Goal: Task Accomplishment & Management: Manage account settings

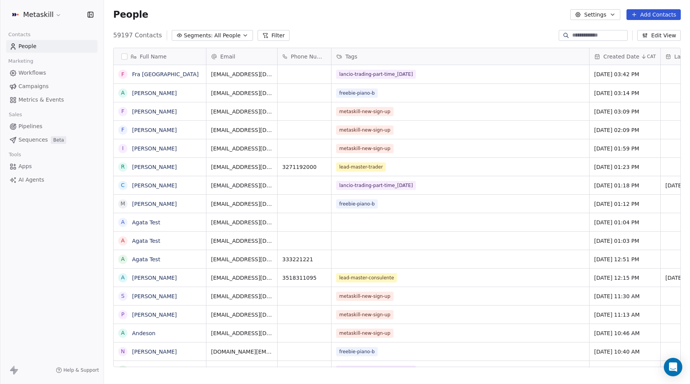
scroll to position [0, 0]
click at [30, 84] on span "Campaigns" at bounding box center [33, 86] width 30 height 8
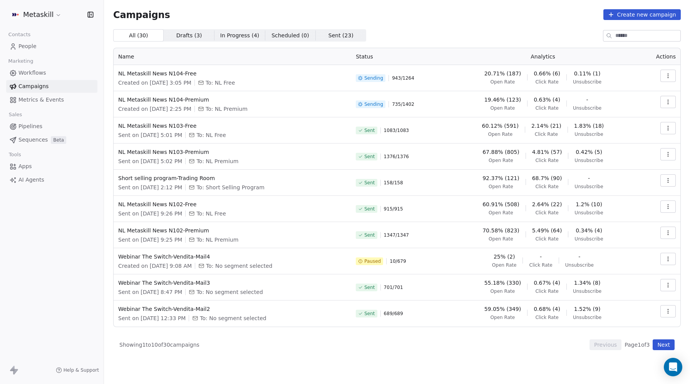
click at [28, 47] on span "People" at bounding box center [27, 46] width 18 height 8
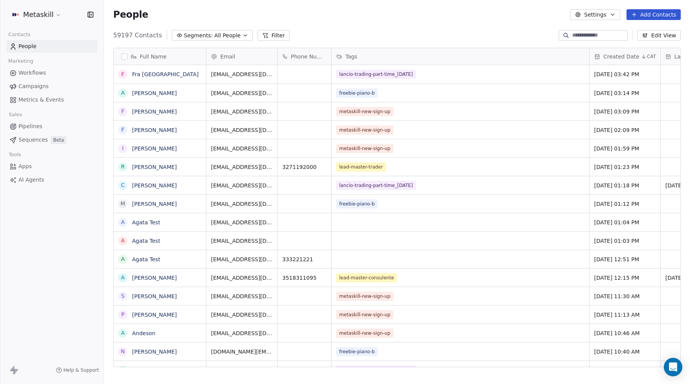
scroll to position [338, 586]
click at [268, 31] on button "Filter" at bounding box center [274, 35] width 32 height 11
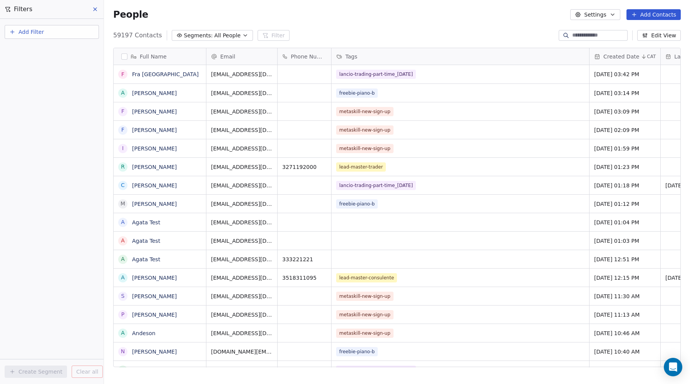
click at [30, 34] on span "Add Filter" at bounding box center [30, 32] width 25 height 8
click at [43, 52] on span "Contact properties" at bounding box center [38, 50] width 50 height 8
type input "*****"
click at [51, 114] on span "Email Marketing Consent" at bounding box center [46, 115] width 67 height 8
click at [28, 81] on div "Is" at bounding box center [52, 82] width 80 height 12
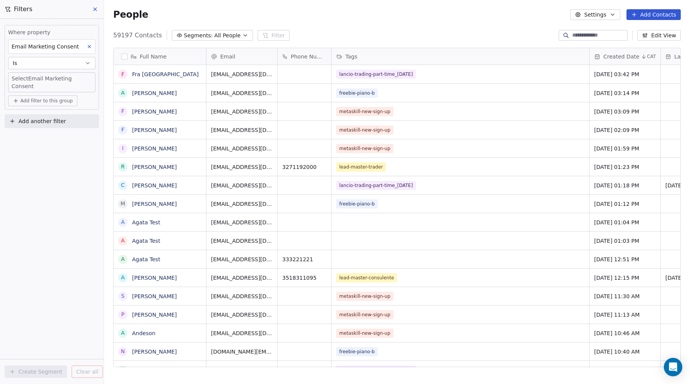
click at [24, 77] on body "Metaskill Contacts People Marketing Workflows Campaigns Metrics & Events Sales …" at bounding box center [345, 192] width 690 height 384
click at [37, 121] on div "Unsubscribed" at bounding box center [37, 120] width 32 height 7
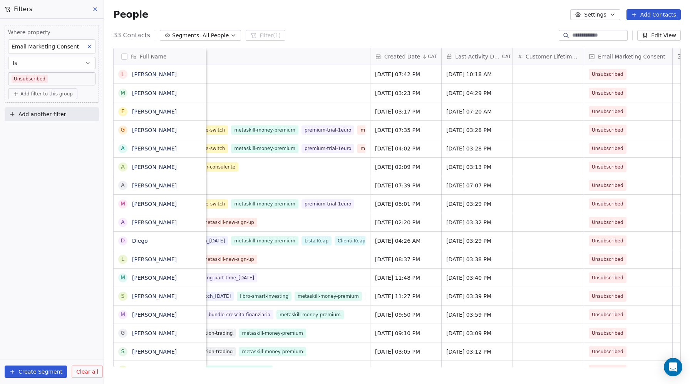
scroll to position [0, 455]
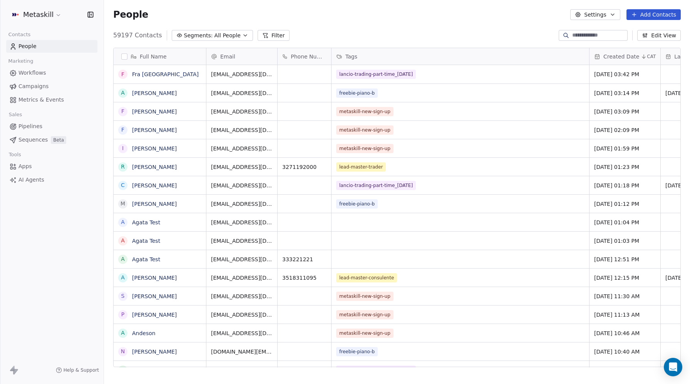
scroll to position [0, 0]
click at [38, 84] on span "Campaigns" at bounding box center [33, 86] width 30 height 8
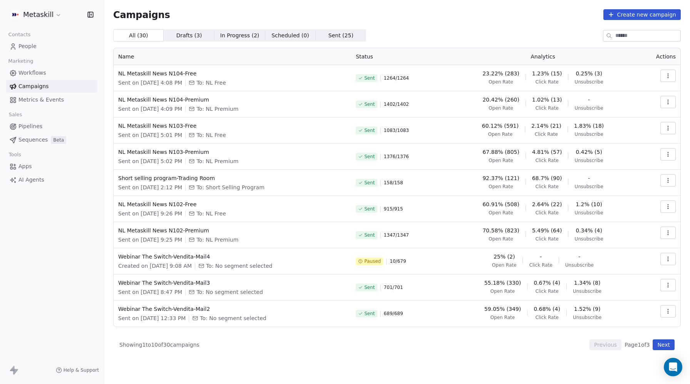
click at [33, 46] on span "People" at bounding box center [27, 46] width 18 height 8
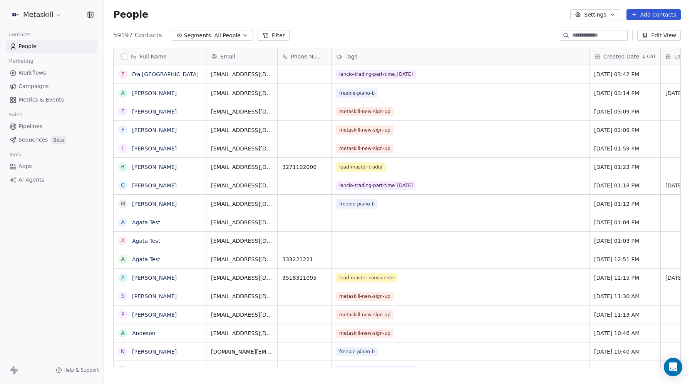
scroll to position [338, 586]
click at [259, 40] on button "Filter" at bounding box center [274, 35] width 32 height 11
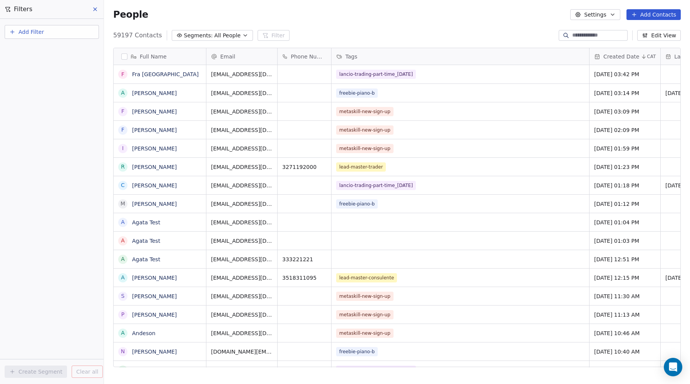
click at [25, 32] on span "Add Filter" at bounding box center [30, 32] width 25 height 8
click at [33, 49] on span "Contact properties" at bounding box center [38, 50] width 50 height 8
type input "***"
click at [54, 115] on span "Email Marketing Consent" at bounding box center [46, 115] width 67 height 8
click at [36, 80] on div "Is" at bounding box center [52, 82] width 80 height 12
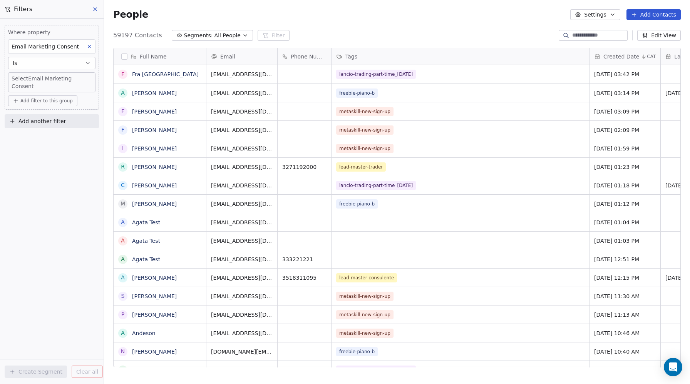
click at [30, 77] on body "Metaskill Contacts People Marketing Workflows Campaigns Metrics & Events Sales …" at bounding box center [345, 192] width 690 height 384
click at [35, 122] on div "Unsubscribed" at bounding box center [37, 120] width 32 height 7
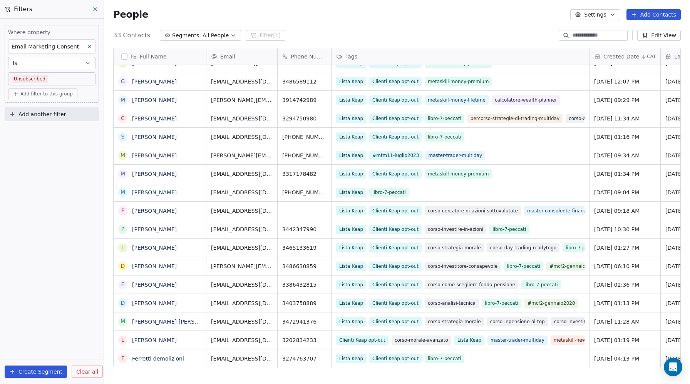
scroll to position [307, 0]
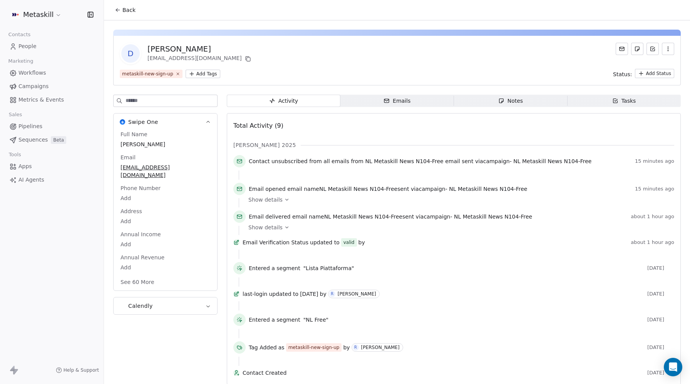
click at [664, 50] on button "button" at bounding box center [668, 49] width 12 height 12
click at [657, 67] on div "Delete" at bounding box center [657, 66] width 52 height 12
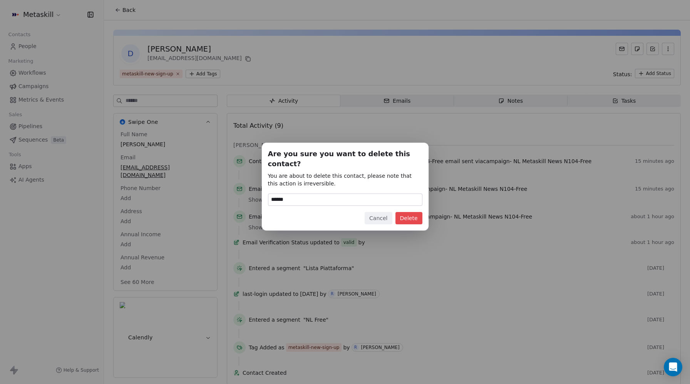
type input "******"
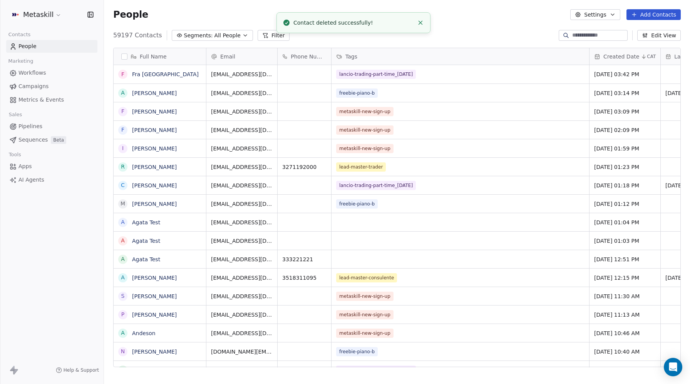
scroll to position [338, 586]
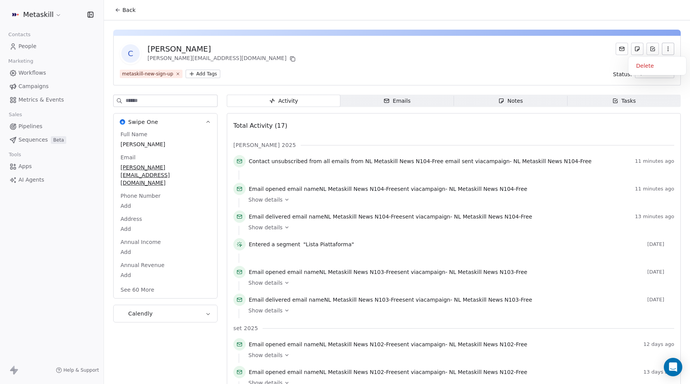
click at [665, 50] on icon "button" at bounding box center [668, 49] width 6 height 6
click at [660, 67] on div "Delete" at bounding box center [657, 66] width 52 height 12
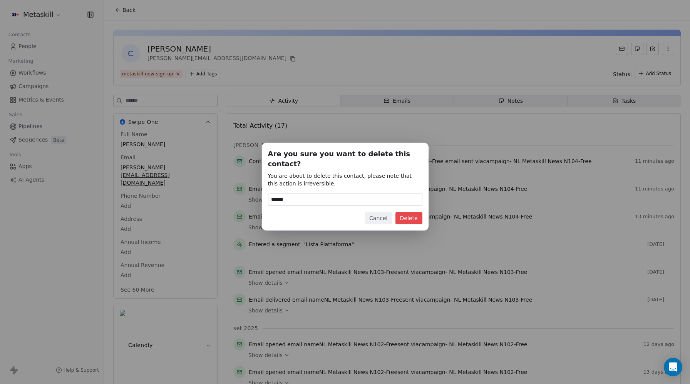
type input "******"
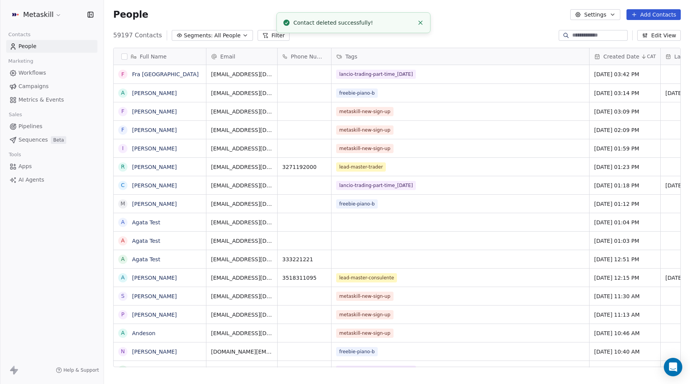
scroll to position [338, 586]
click at [258, 35] on button "Filter" at bounding box center [274, 35] width 32 height 11
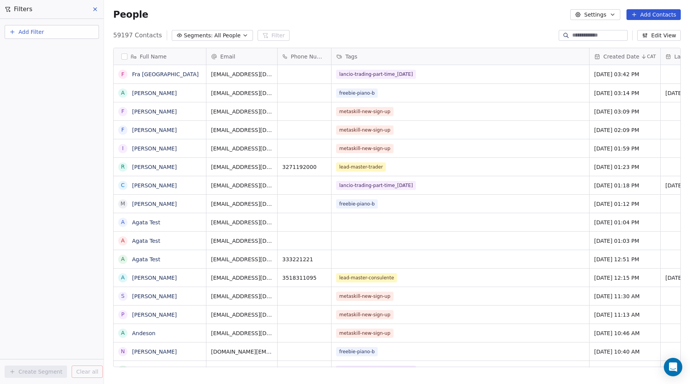
click at [34, 35] on span "Add Filter" at bounding box center [30, 32] width 25 height 8
click at [35, 49] on span "Contact properties" at bounding box center [38, 50] width 50 height 8
type input "***"
click at [23, 80] on span "Tags" at bounding box center [19, 78] width 12 height 8
click at [32, 80] on div "Includes" at bounding box center [52, 82] width 80 height 12
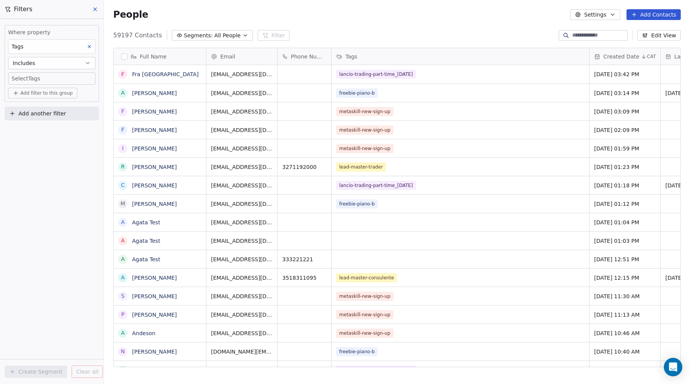
click at [30, 78] on body "Metaskill Contacts People Marketing Workflows Campaigns Metrics & Events Sales …" at bounding box center [345, 192] width 690 height 384
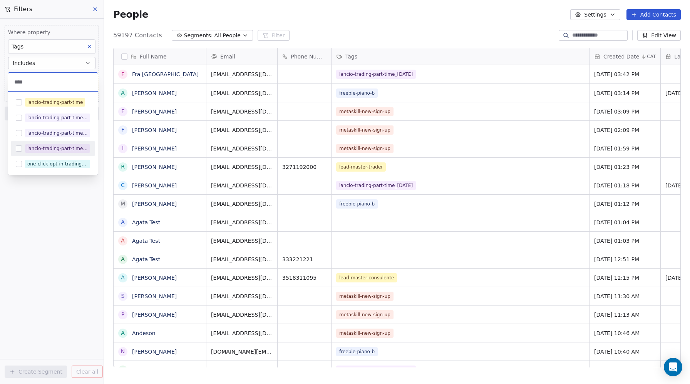
type input "****"
click at [14, 149] on div "lancio-trading-part-time_[DATE]" at bounding box center [53, 148] width 84 height 12
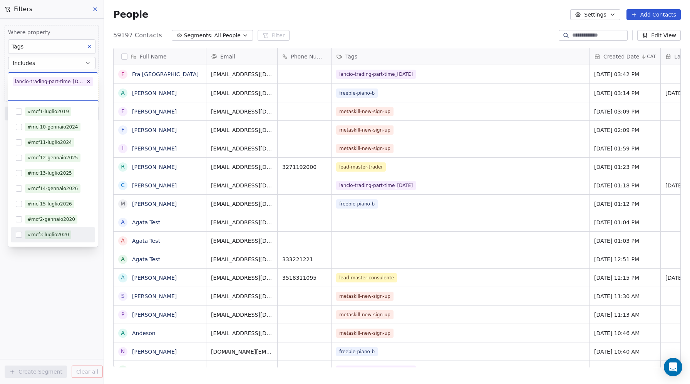
click at [37, 294] on html "Metaskill Contacts People Marketing Workflows Campaigns Metrics & Events Sales …" at bounding box center [345, 192] width 690 height 384
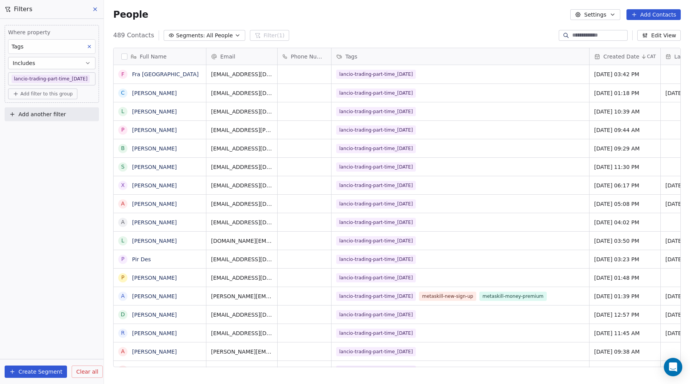
click at [96, 11] on icon at bounding box center [95, 9] width 3 height 3
